Goal: Transaction & Acquisition: Book appointment/travel/reservation

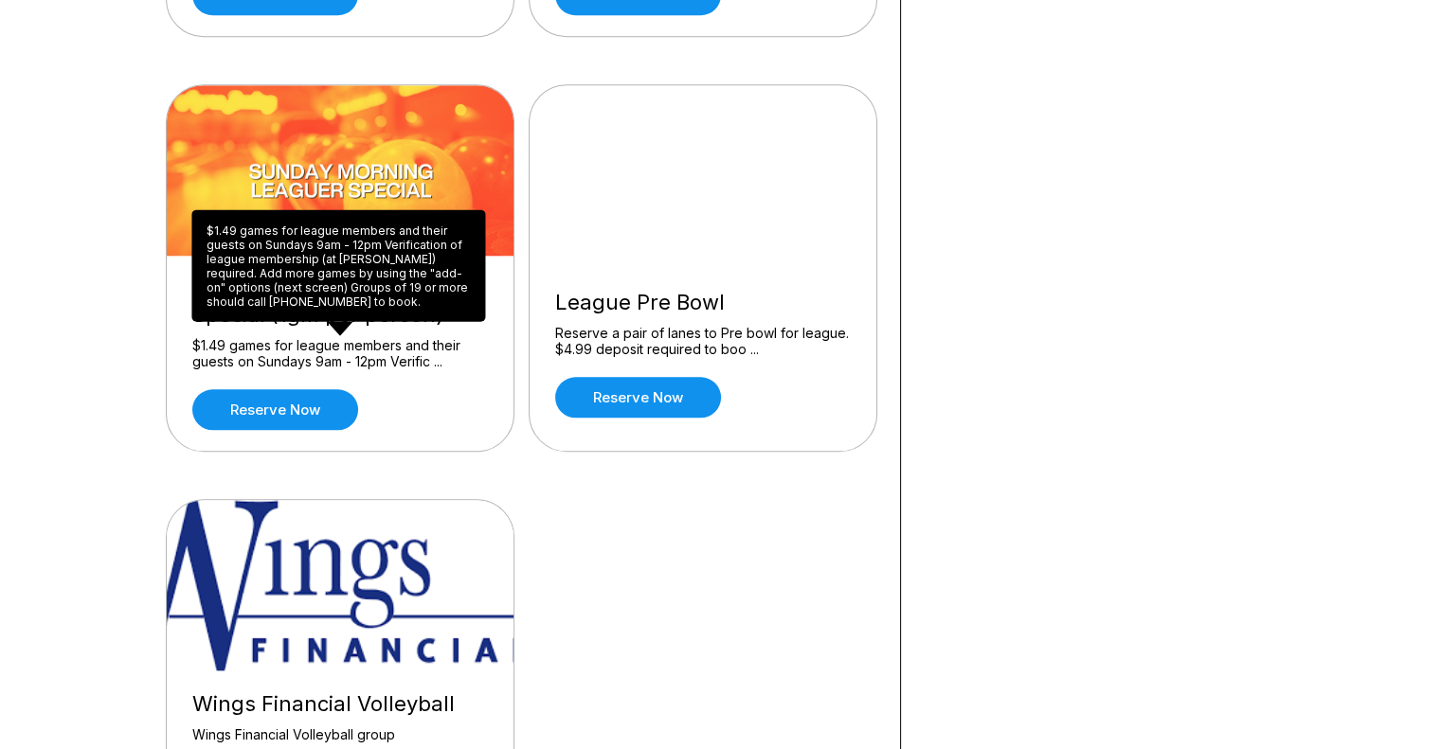
scroll to position [1799, 0]
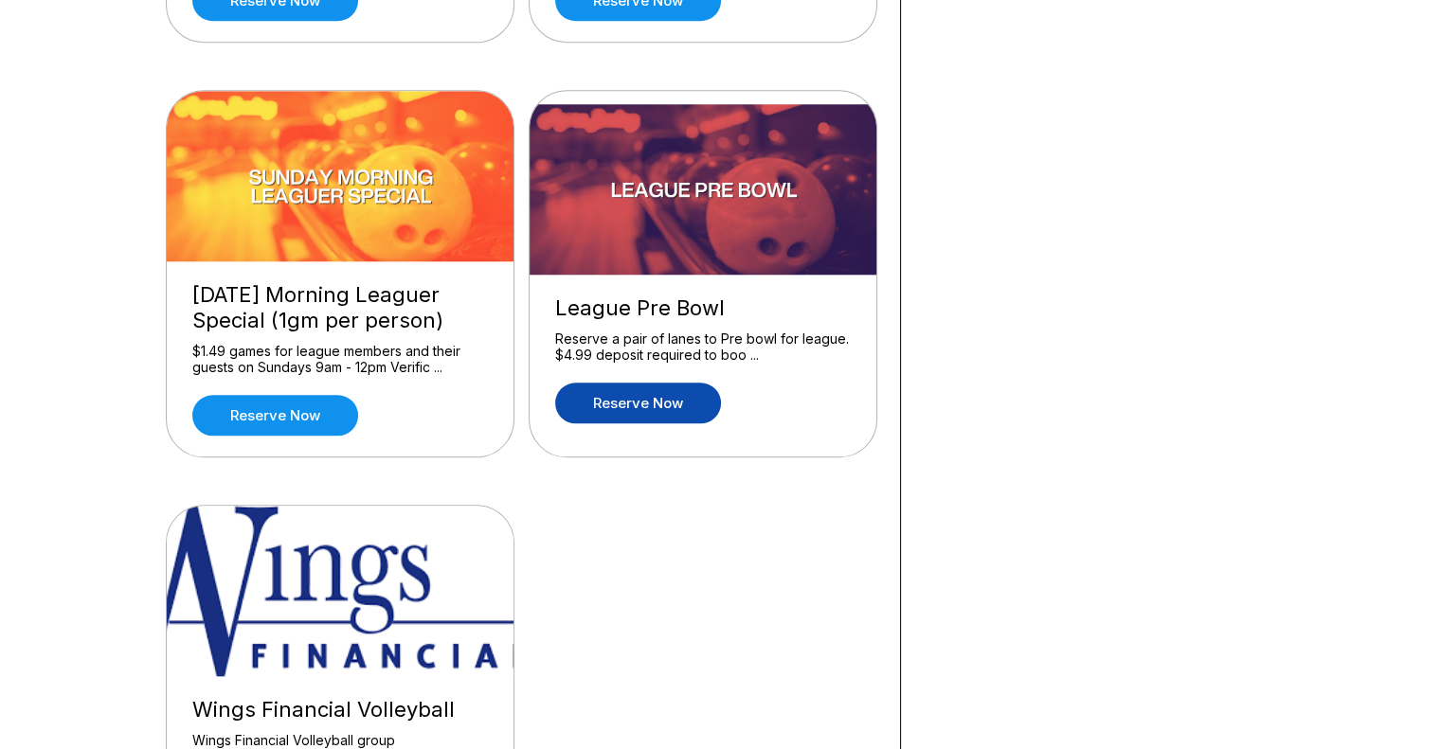
click at [686, 409] on link "Reserve now" at bounding box center [638, 403] width 166 height 41
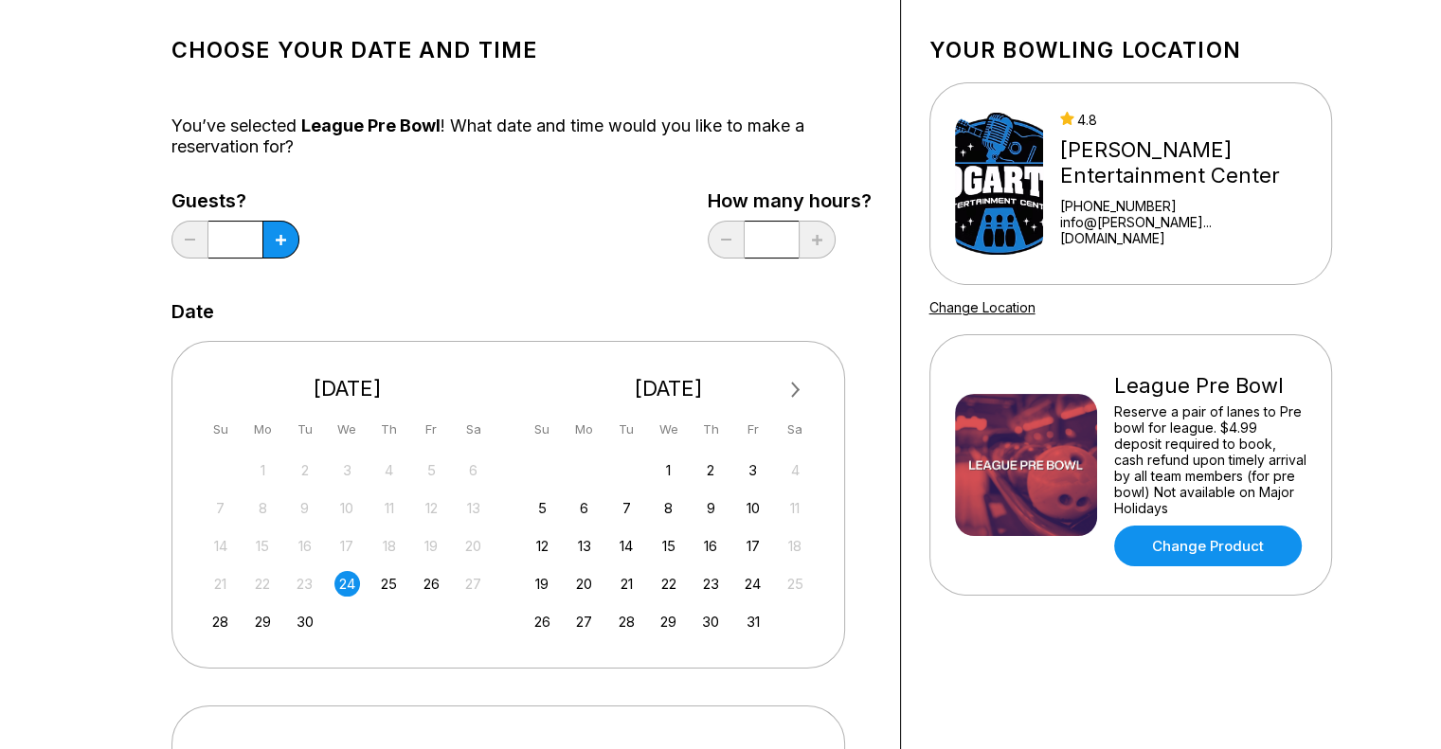
scroll to position [95, 0]
click at [435, 583] on div "26" at bounding box center [432, 583] width 26 height 26
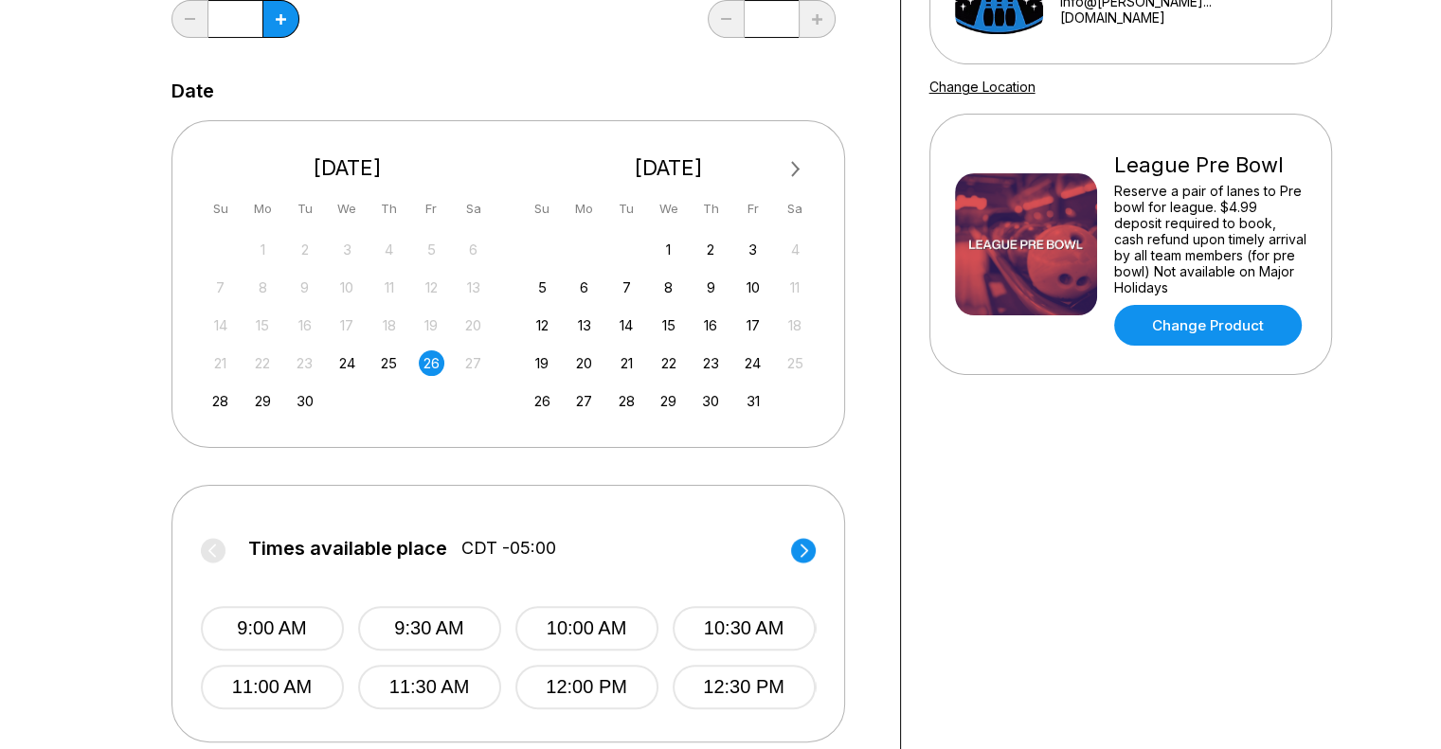
scroll to position [379, 0]
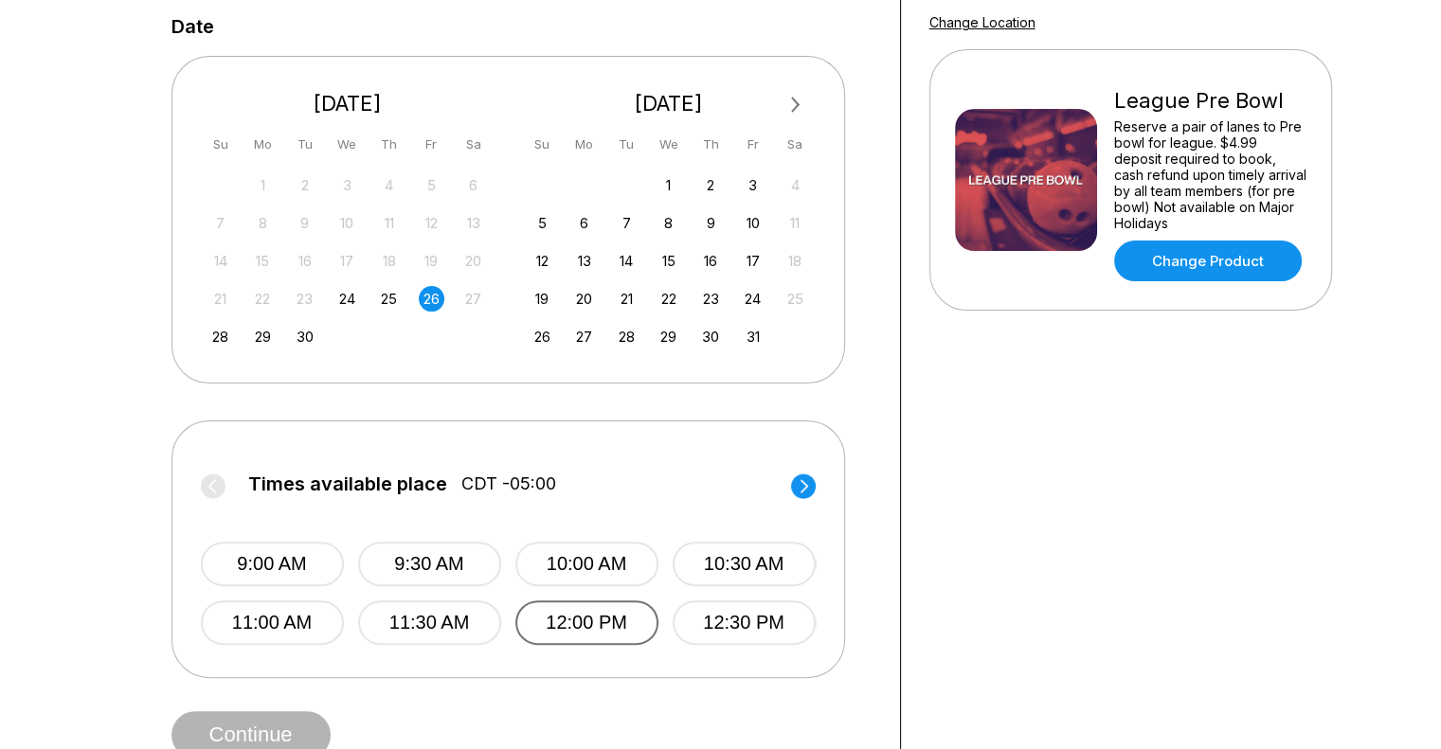
click at [555, 617] on button "12:00 PM" at bounding box center [586, 622] width 143 height 45
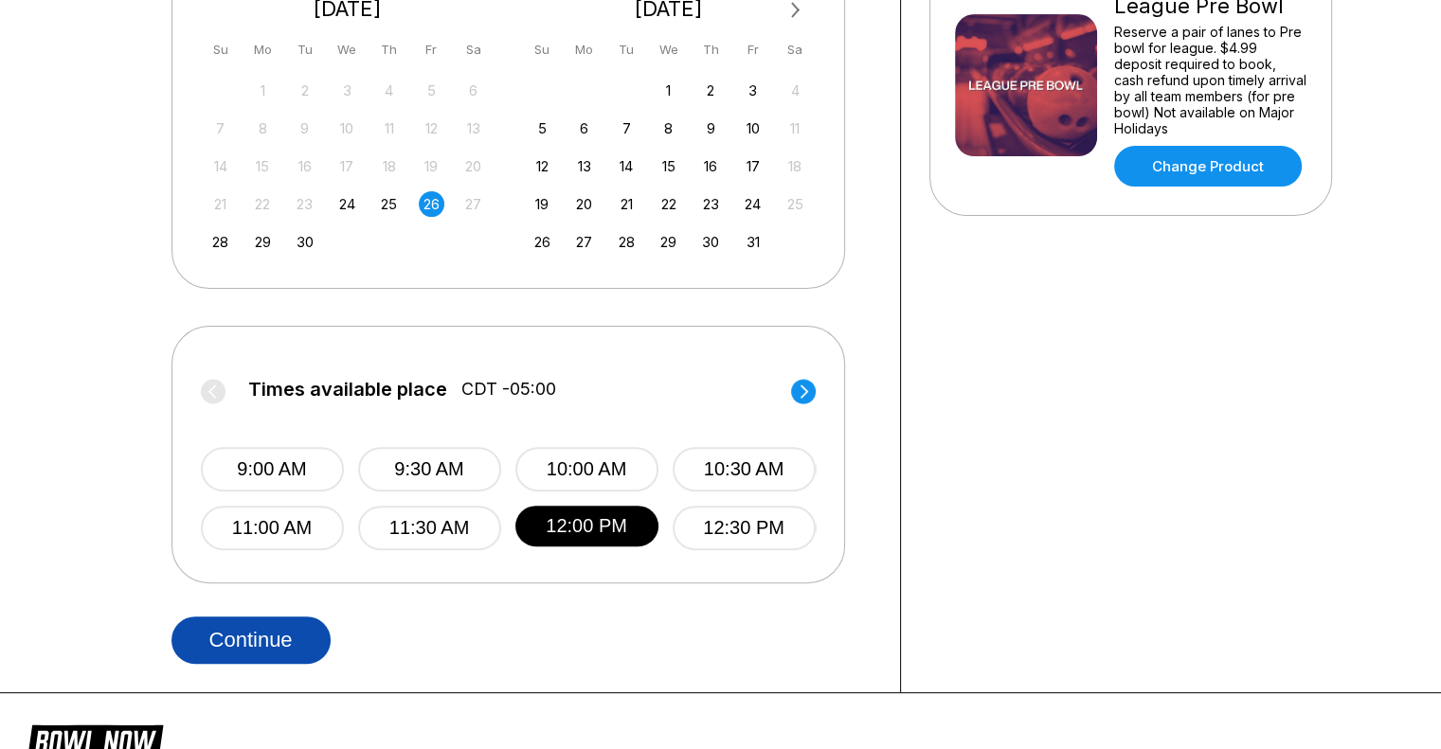
click at [277, 644] on button "Continue" at bounding box center [250, 640] width 159 height 47
